Goal: Use online tool/utility: Utilize a website feature to perform a specific function

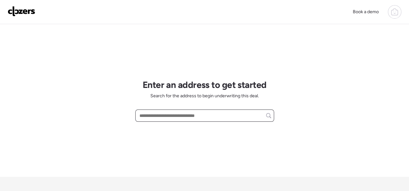
click at [164, 115] on input "text" at bounding box center [204, 115] width 133 height 9
paste input "**********"
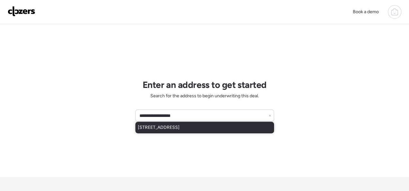
click at [180, 128] on span "10739 Lacklink Rd, Saint Louis, MO, 63114" at bounding box center [159, 127] width 42 height 6
type input "**********"
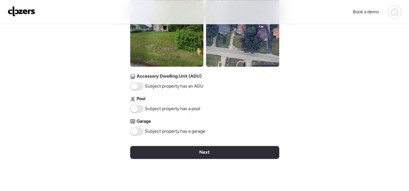
scroll to position [321, 0]
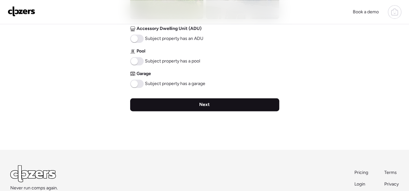
click at [207, 105] on span "Next" at bounding box center [204, 104] width 11 height 6
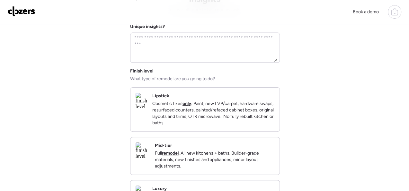
scroll to position [96, 0]
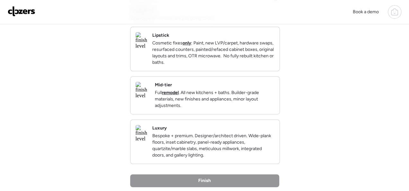
click at [226, 93] on div "Mid-tier Full remodel . All new kitchens + baths. Builder-grade materials, new …" at bounding box center [215, 95] width 120 height 27
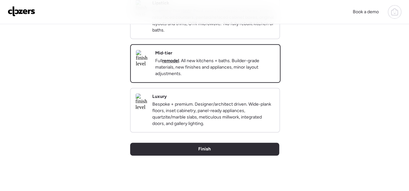
scroll to position [221, 0]
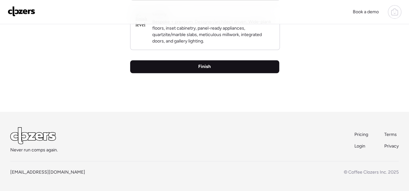
drag, startPoint x: 189, startPoint y: 66, endPoint x: 166, endPoint y: 71, distance: 22.9
click at [188, 67] on div "Finish" at bounding box center [204, 66] width 149 height 13
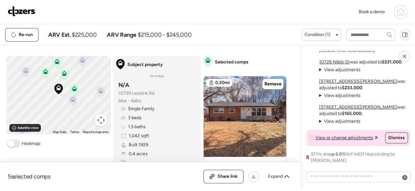
click at [32, 9] on img at bounding box center [22, 11] width 28 height 10
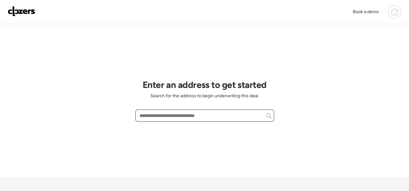
click at [193, 116] on input "text" at bounding box center [204, 115] width 133 height 9
paste input "**********"
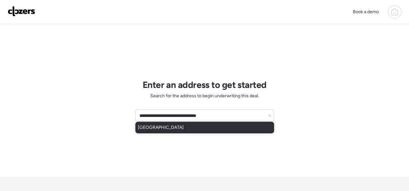
click at [184, 127] on span "1008 Wall St, Saint Louis, MO, 63147" at bounding box center [161, 127] width 46 height 6
type input "**********"
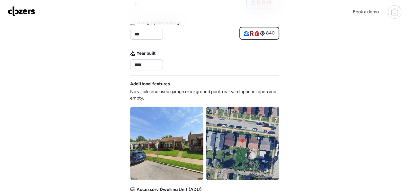
scroll to position [353, 0]
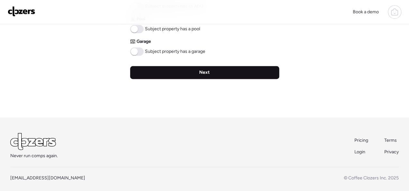
click at [215, 70] on div "Next" at bounding box center [204, 72] width 149 height 13
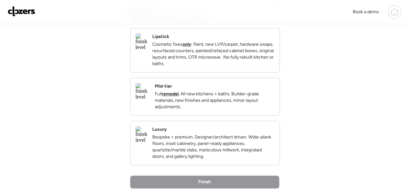
scroll to position [96, 0]
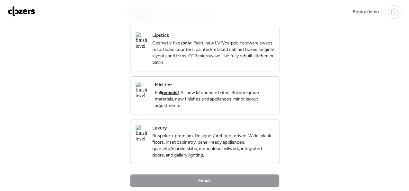
click at [246, 83] on div "Mid-tier Full remodel . All new kitchens + baths. Builder-grade materials, new …" at bounding box center [204, 94] width 149 height 37
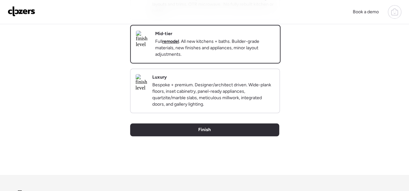
scroll to position [193, 0]
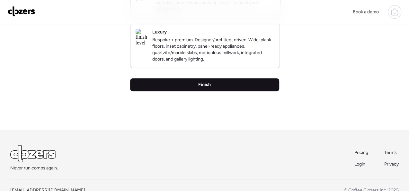
click at [218, 91] on div "Finish" at bounding box center [204, 84] width 149 height 13
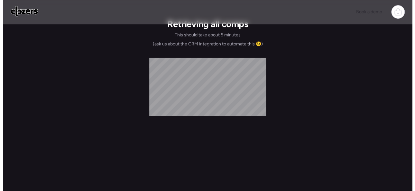
scroll to position [0, 0]
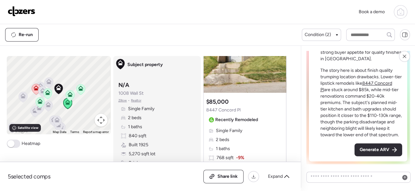
scroll to position [64, 0]
click at [369, 157] on div "Hey Erwin , here’s the situation Mid-Tier Remodel in a Challenging Block The su…" at bounding box center [357, 55] width 99 height 211
click at [369, 149] on span "Generate ARV" at bounding box center [374, 149] width 30 height 6
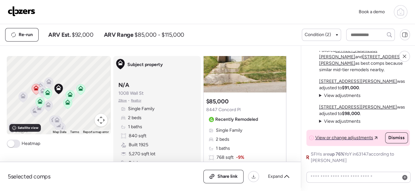
click at [27, 10] on img at bounding box center [22, 11] width 28 height 10
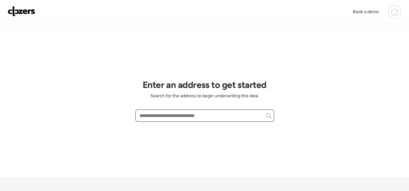
click at [157, 114] on input "text" at bounding box center [204, 115] width 133 height 9
paste input "**********"
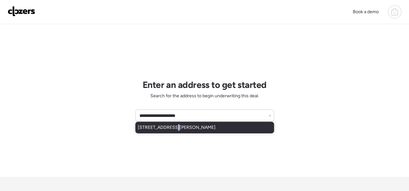
click at [171, 130] on div "2912 Old Hanley Rd, Saint Louis, MO, 63114" at bounding box center [204, 127] width 139 height 12
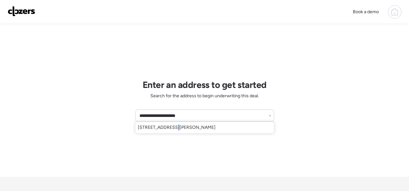
type input "**********"
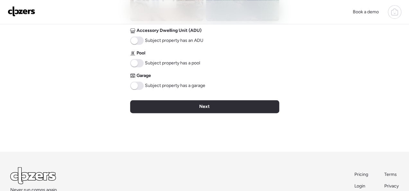
scroll to position [321, 0]
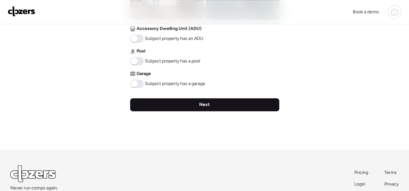
click at [211, 104] on div "Next" at bounding box center [204, 104] width 149 height 13
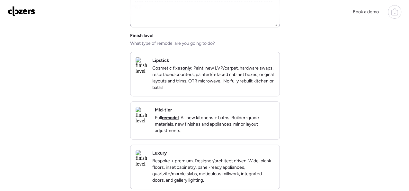
scroll to position [96, 0]
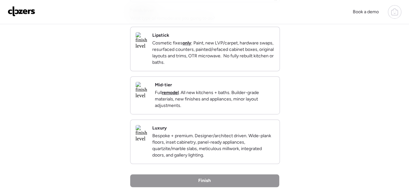
click at [236, 93] on div "Mid-tier Full remodel . All new kitchens + baths. Builder-grade materials, new …" at bounding box center [215, 95] width 120 height 27
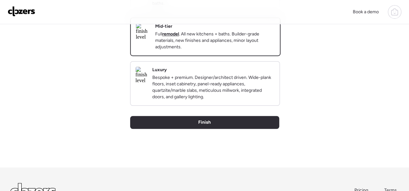
scroll to position [221, 0]
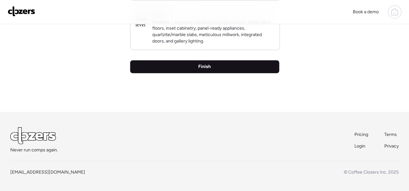
click at [200, 68] on span "Finish" at bounding box center [204, 66] width 13 height 6
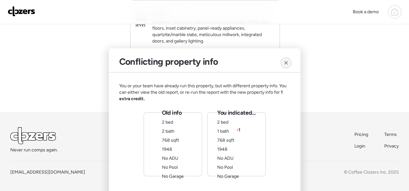
click at [289, 60] on div at bounding box center [286, 62] width 11 height 11
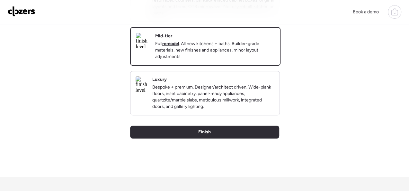
scroll to position [0, 0]
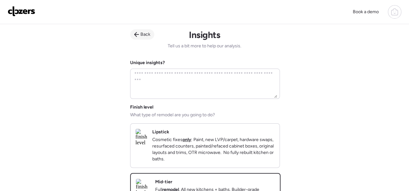
click at [150, 33] on div "Back" at bounding box center [142, 34] width 24 height 10
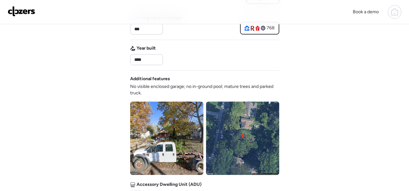
scroll to position [257, 0]
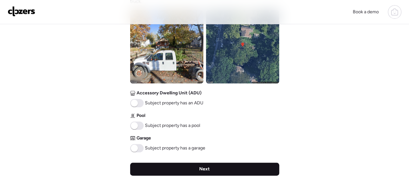
click at [207, 167] on span "Next" at bounding box center [204, 168] width 11 height 6
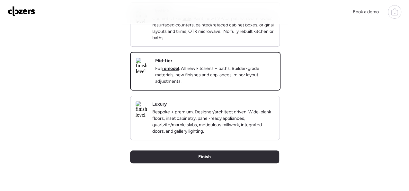
scroll to position [129, 0]
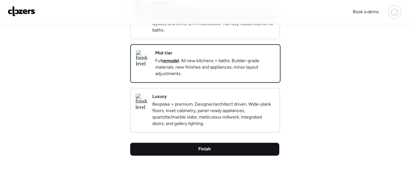
click at [204, 152] on span "Finish" at bounding box center [204, 149] width 13 height 6
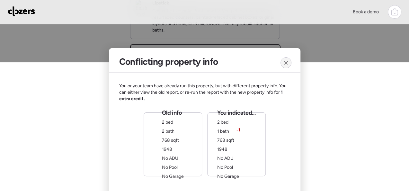
click at [287, 58] on div at bounding box center [286, 62] width 11 height 11
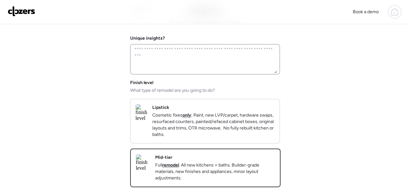
scroll to position [0, 0]
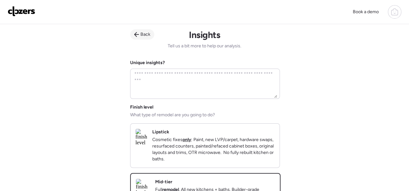
click at [145, 33] on span "Back" at bounding box center [145, 34] width 10 height 6
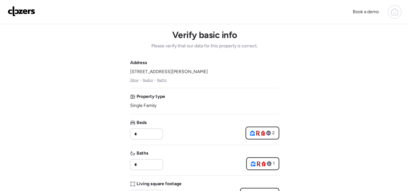
click at [147, 158] on div "Baths *" at bounding box center [146, 160] width 32 height 20
click at [145, 160] on input "*" at bounding box center [146, 164] width 27 height 9
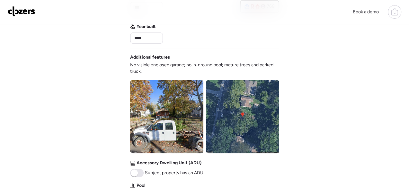
scroll to position [321, 0]
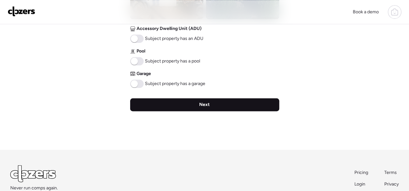
type input "*"
click at [201, 103] on span "Next" at bounding box center [204, 104] width 11 height 6
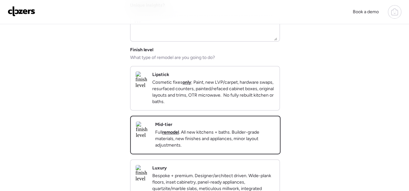
scroll to position [161, 0]
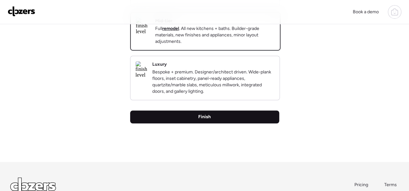
click at [206, 120] on span "Finish" at bounding box center [204, 116] width 13 height 6
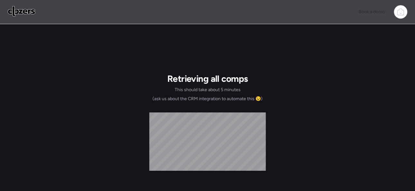
click at [18, 9] on img at bounding box center [22, 11] width 28 height 10
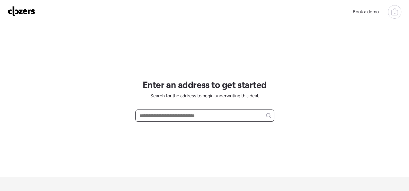
click at [153, 116] on input "text" at bounding box center [204, 115] width 133 height 9
paste input "**********"
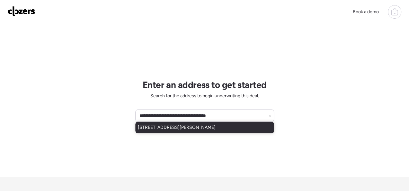
click at [171, 127] on span "[STREET_ADDRESS][PERSON_NAME]" at bounding box center [177, 127] width 78 height 6
type input "**********"
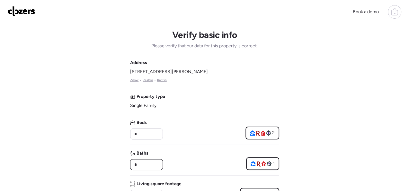
click at [150, 166] on input "*" at bounding box center [146, 164] width 27 height 9
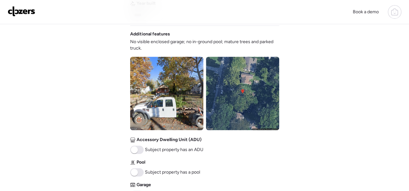
scroll to position [257, 0]
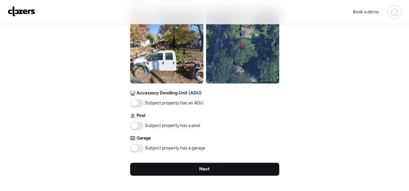
type input "*"
click at [206, 168] on span "Next" at bounding box center [204, 168] width 11 height 6
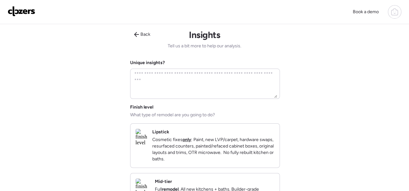
scroll to position [96, 0]
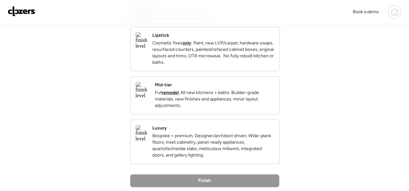
click at [245, 90] on div "Mid-tier Full remodel . All new kitchens + baths. Builder-grade materials, new …" at bounding box center [215, 95] width 120 height 27
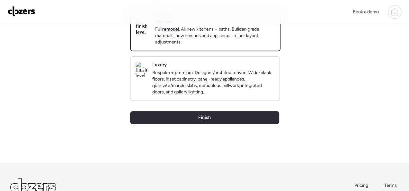
scroll to position [193, 0]
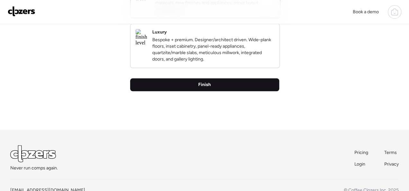
click at [206, 88] on span "Finish" at bounding box center [204, 84] width 13 height 6
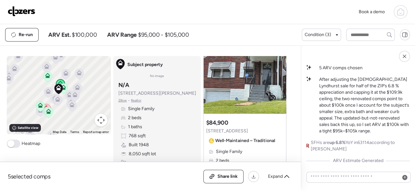
scroll to position [32, 0]
